Goal: Find contact information: Find contact information

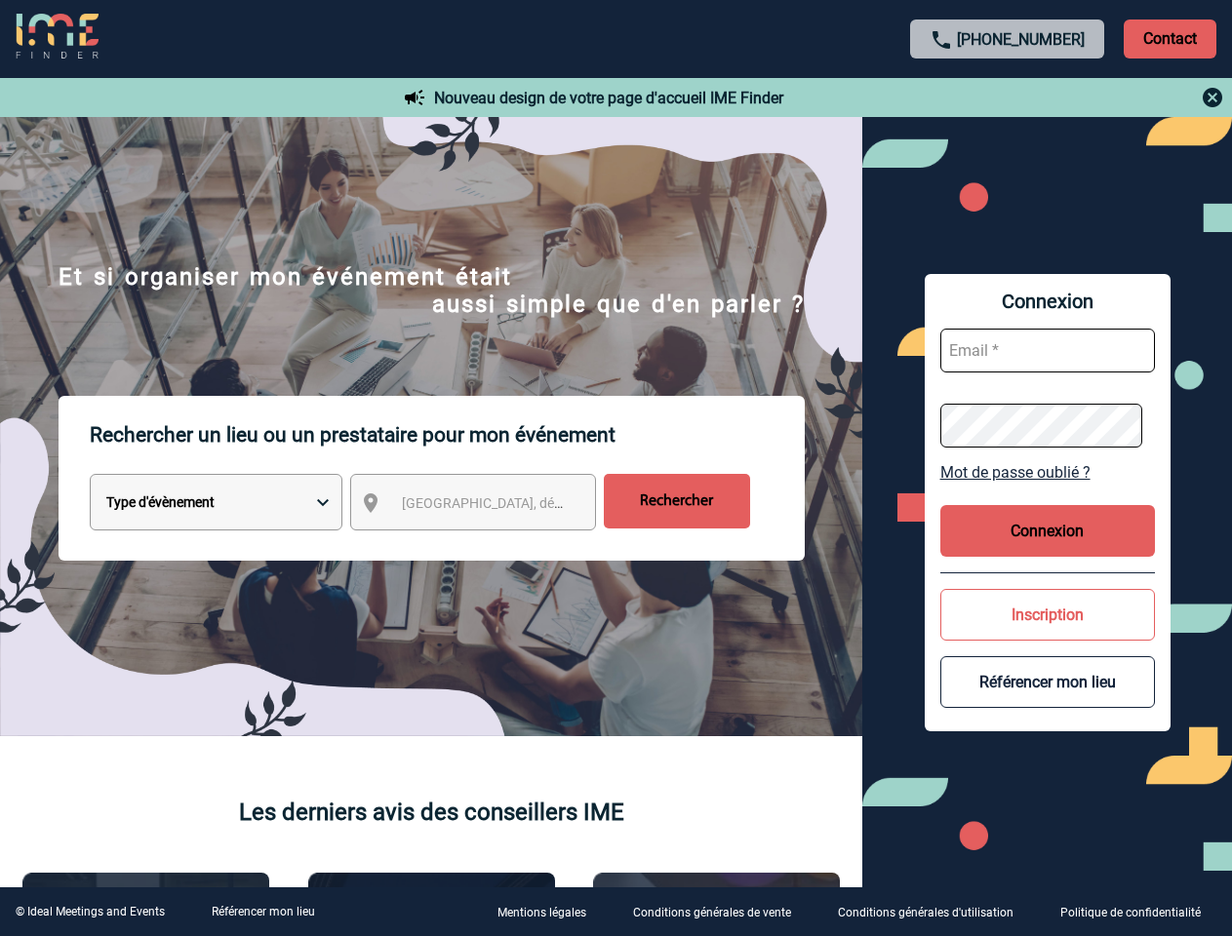
click at [616, 468] on p "Rechercher un lieu ou un prestataire pour mon événement" at bounding box center [447, 435] width 715 height 78
click at [1170, 38] on p "Contact" at bounding box center [1170, 39] width 93 height 39
click at [1008, 98] on body "[PHONE_NUMBER] Contact Contact Nouveau design de votre page d'accueil IME Finde…" at bounding box center [616, 468] width 1232 height 936
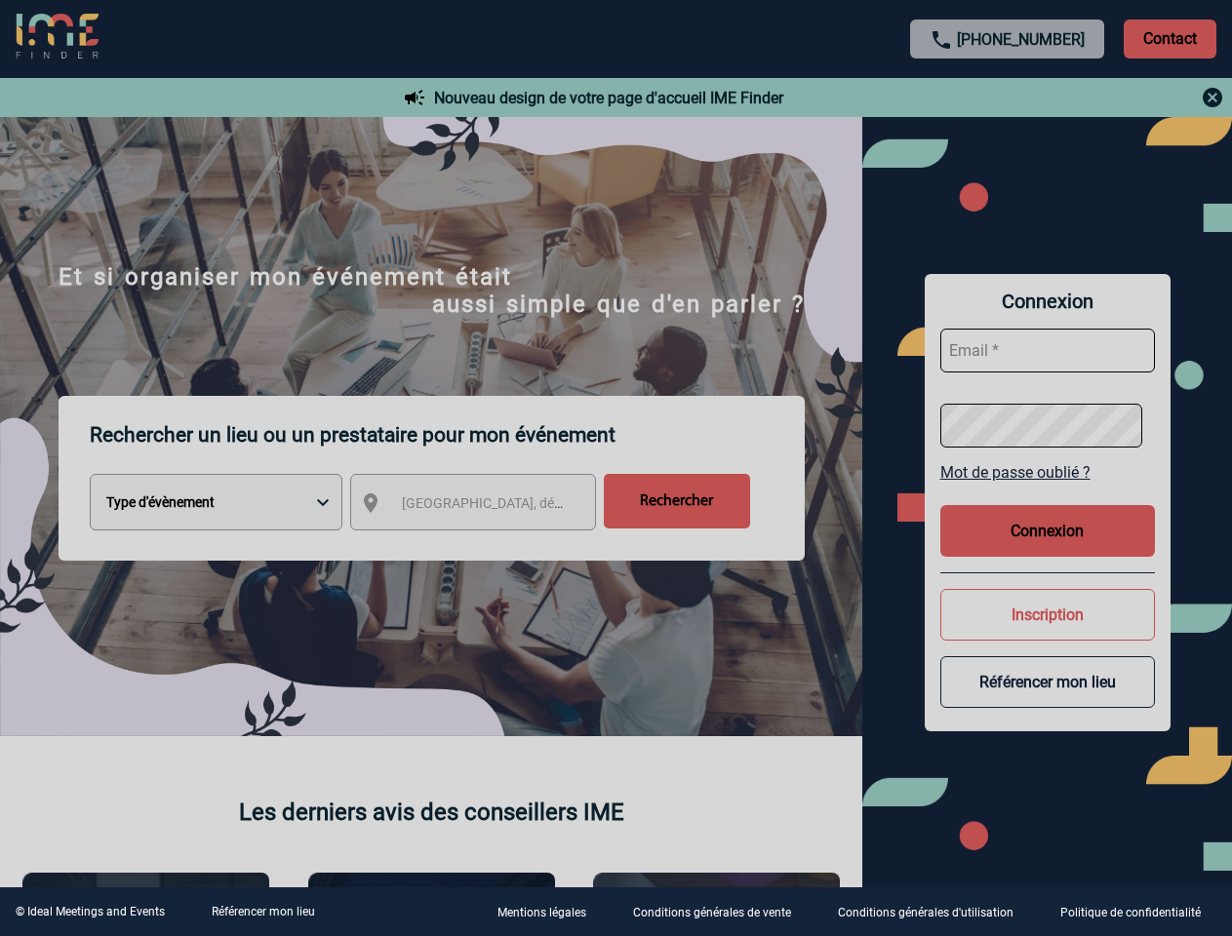
click at [491, 506] on div at bounding box center [616, 468] width 1232 height 936
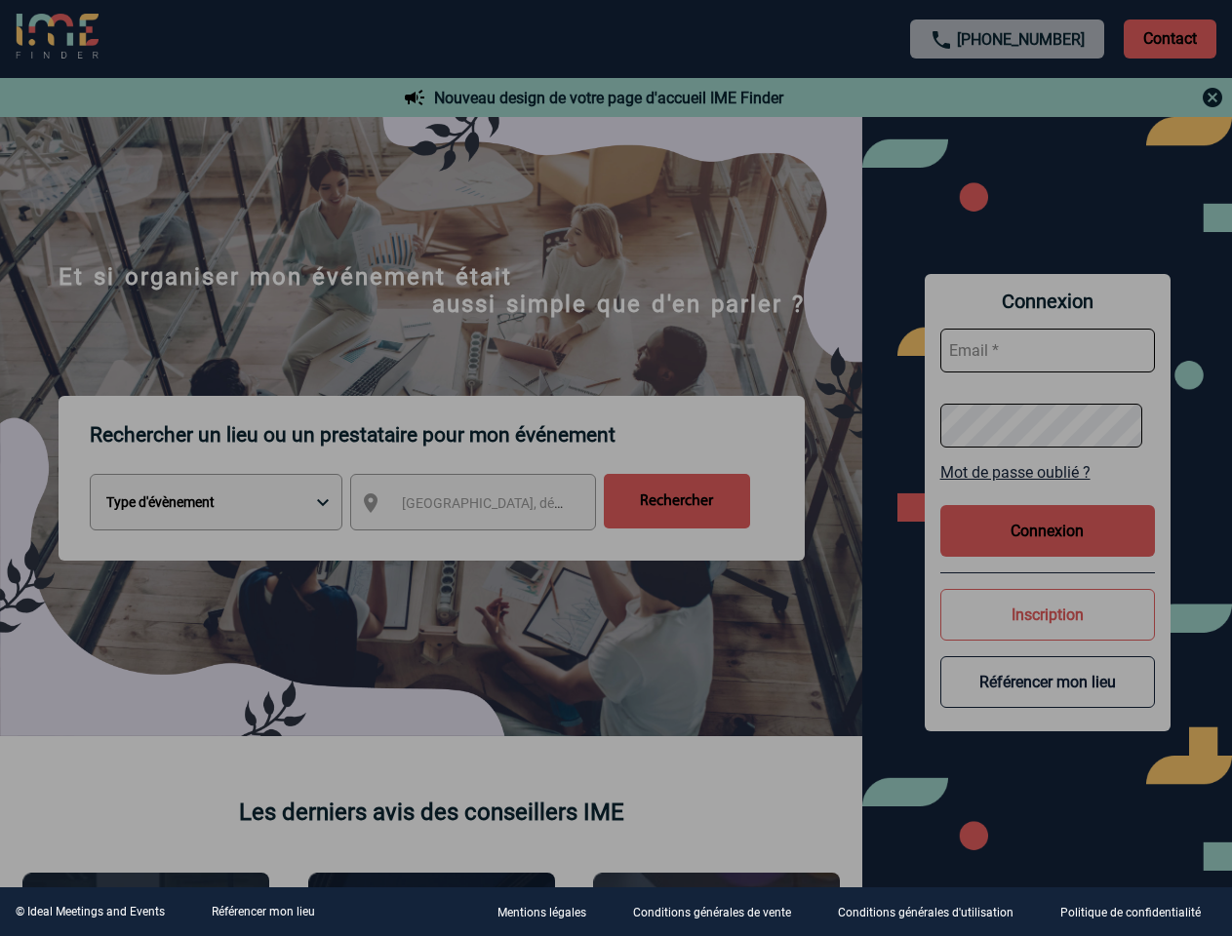
click at [1048, 472] on div at bounding box center [616, 468] width 1232 height 936
click at [1048, 531] on div at bounding box center [616, 468] width 1232 height 936
click at [1048, 615] on div at bounding box center [616, 468] width 1232 height 936
click at [1048, 682] on div at bounding box center [616, 468] width 1232 height 936
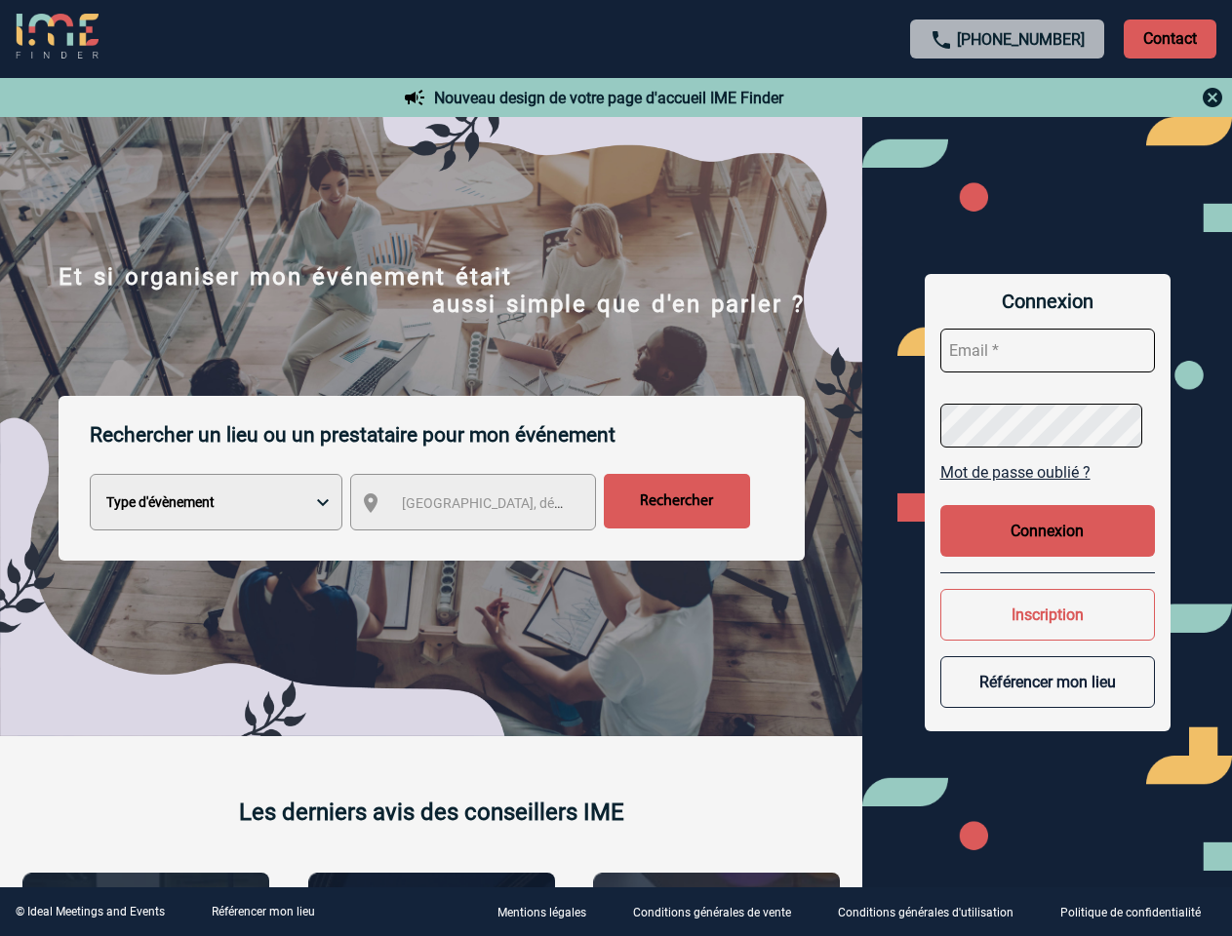
click at [262, 912] on link "Référencer mon lieu" at bounding box center [263, 912] width 103 height 14
